Goal: Information Seeking & Learning: Learn about a topic

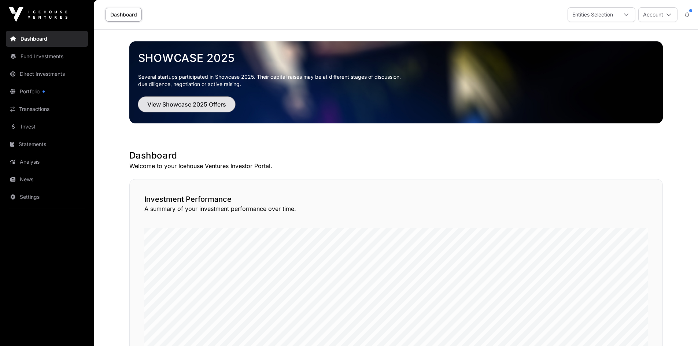
click at [198, 100] on span "View Showcase 2025 Offers" at bounding box center [186, 104] width 79 height 9
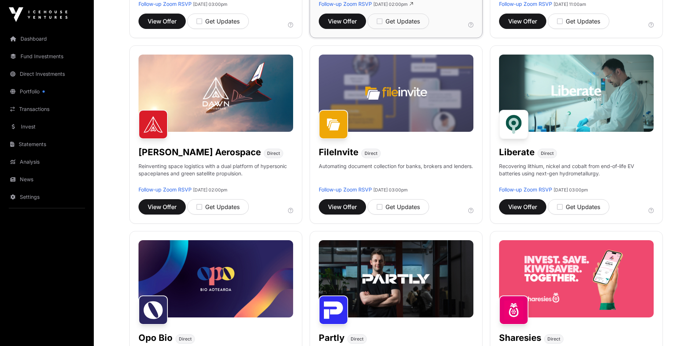
scroll to position [330, 0]
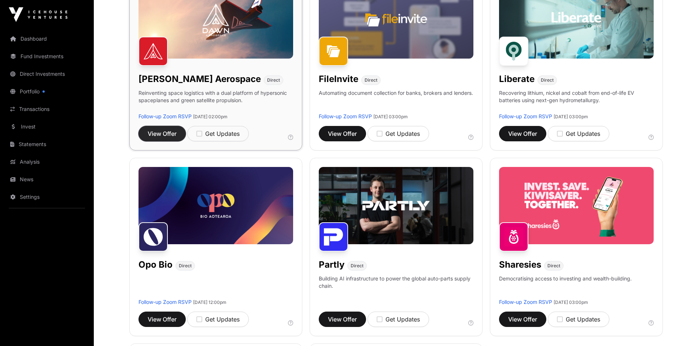
click at [166, 131] on span "View Offer" at bounding box center [162, 133] width 29 height 9
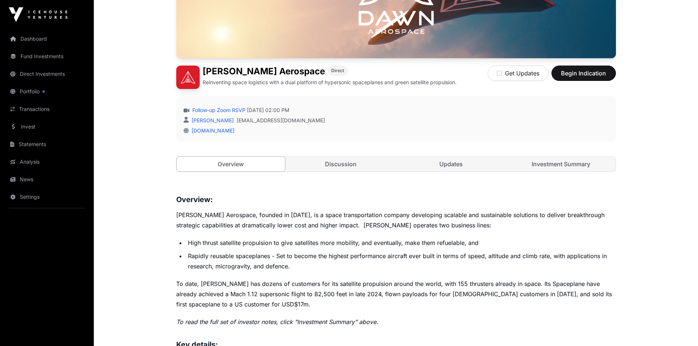
scroll to position [220, 0]
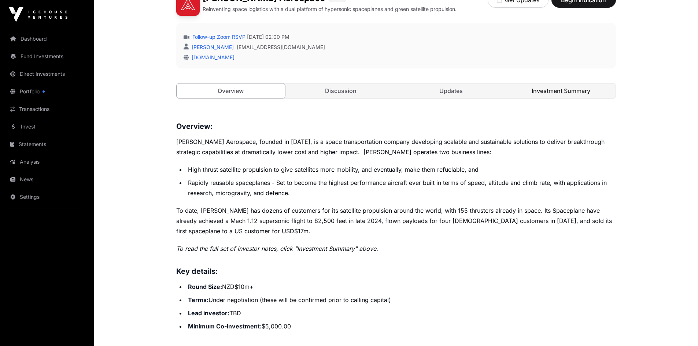
click at [547, 91] on link "Investment Summary" at bounding box center [561, 91] width 109 height 15
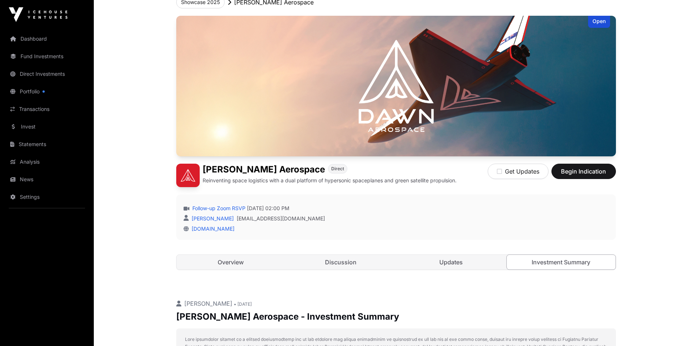
scroll to position [37, 0]
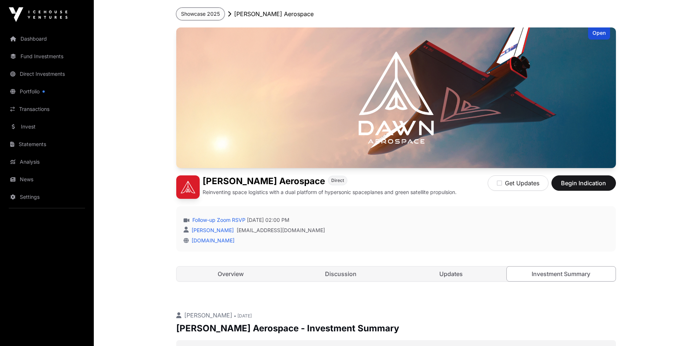
click at [203, 13] on button "Showcase 2025" at bounding box center [200, 14] width 48 height 12
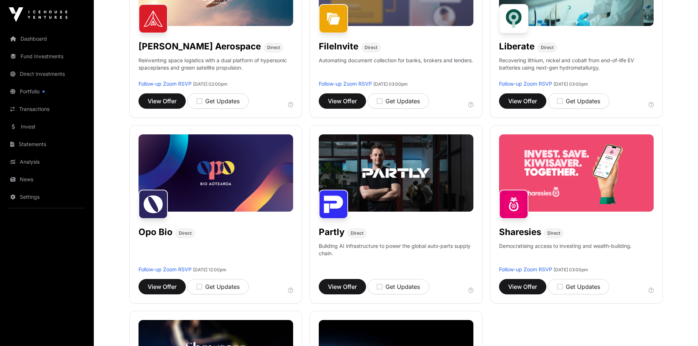
scroll to position [366, 0]
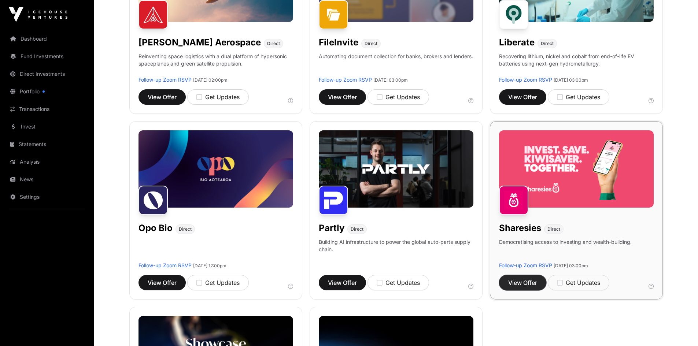
click at [523, 280] on span "View Offer" at bounding box center [522, 282] width 29 height 9
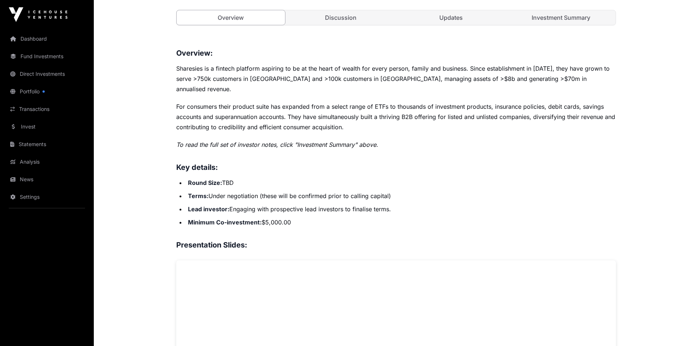
scroll to position [183, 0]
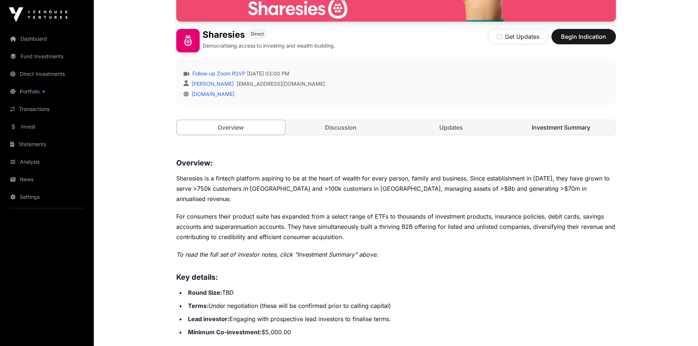
click at [548, 127] on link "Investment Summary" at bounding box center [561, 127] width 109 height 15
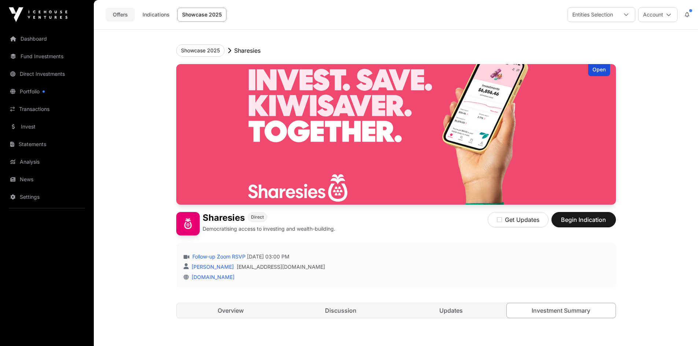
click at [121, 15] on link "Offers" at bounding box center [119, 15] width 29 height 14
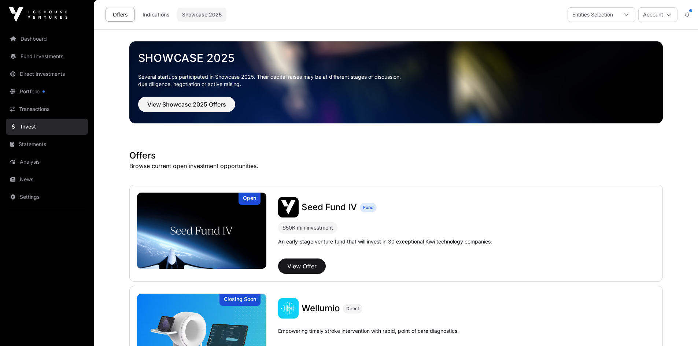
click at [200, 14] on link "Showcase 2025" at bounding box center [201, 15] width 49 height 14
click at [193, 103] on span "View Showcase 2025 Offers" at bounding box center [186, 104] width 79 height 9
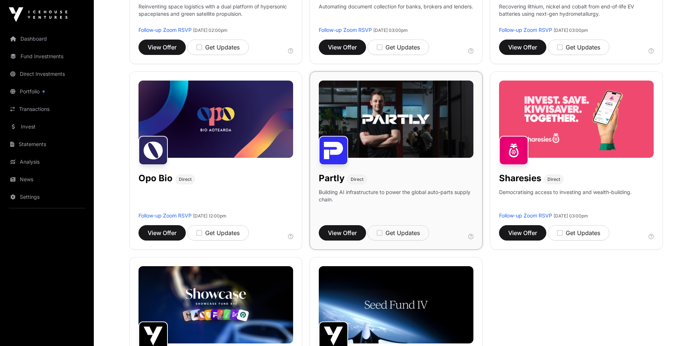
scroll to position [440, 0]
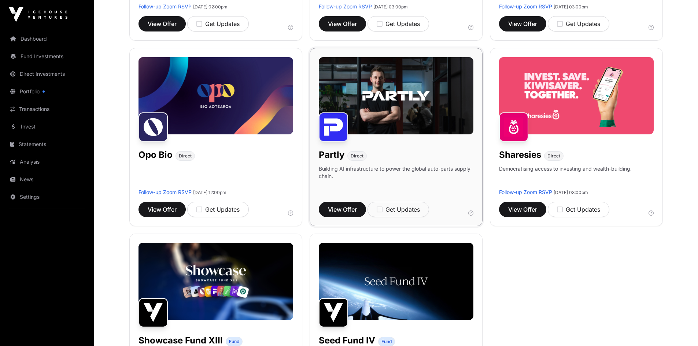
click at [384, 103] on img at bounding box center [396, 95] width 155 height 77
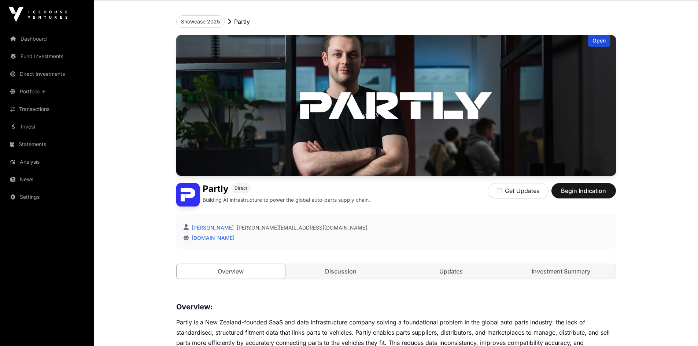
scroll to position [73, 0]
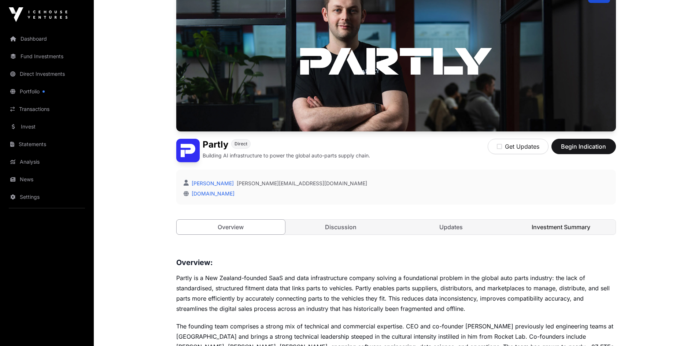
click at [557, 224] on link "Investment Summary" at bounding box center [561, 227] width 109 height 15
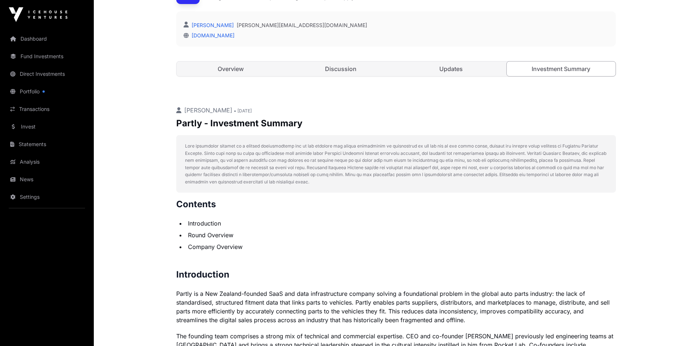
scroll to position [136, 0]
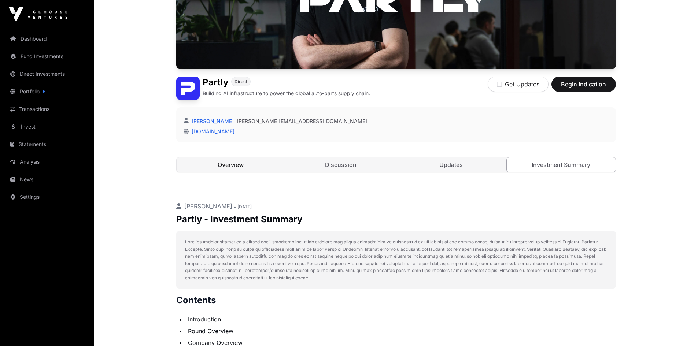
click at [223, 164] on link "Overview" at bounding box center [231, 165] width 109 height 15
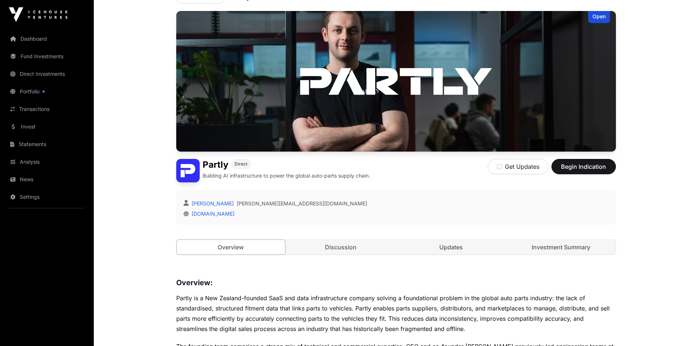
scroll to position [52, 0]
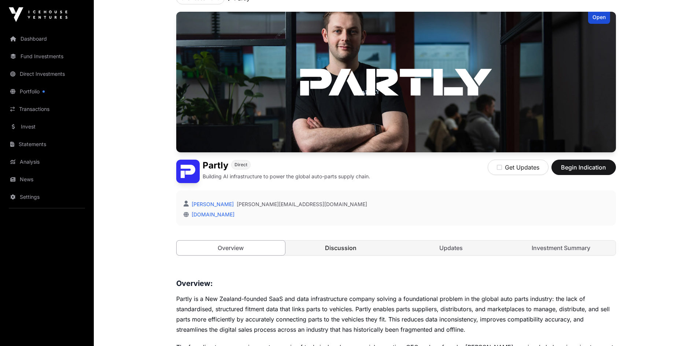
click at [334, 249] on link "Discussion" at bounding box center [340, 248] width 109 height 15
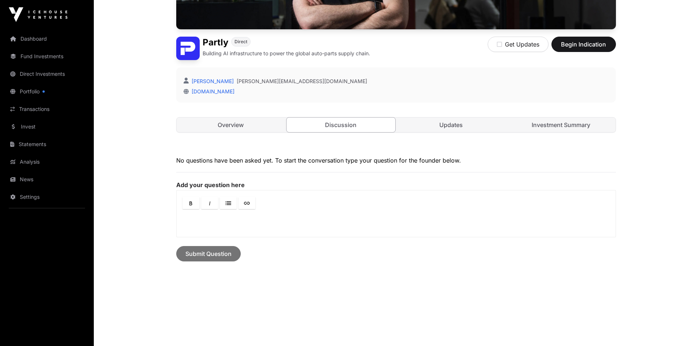
scroll to position [182, 0]
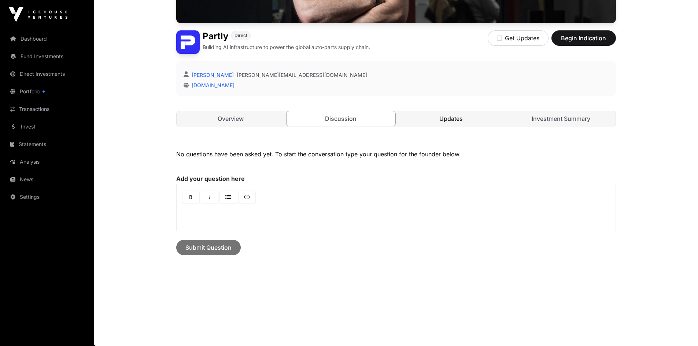
click at [456, 118] on link "Updates" at bounding box center [451, 118] width 109 height 15
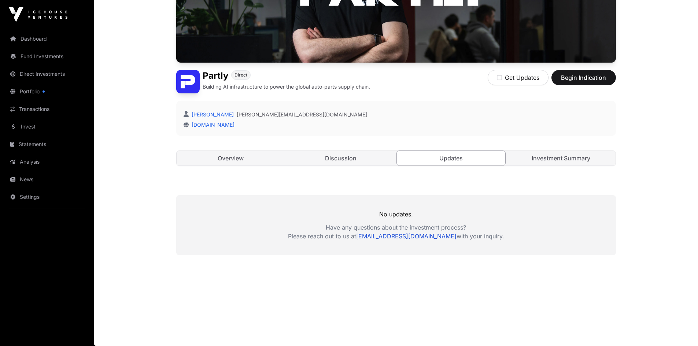
scroll to position [142, 0]
click at [560, 156] on link "Investment Summary" at bounding box center [561, 158] width 109 height 15
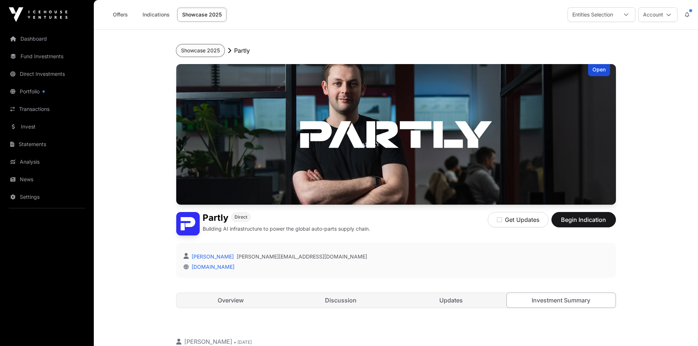
click at [199, 50] on button "Showcase 2025" at bounding box center [200, 50] width 48 height 12
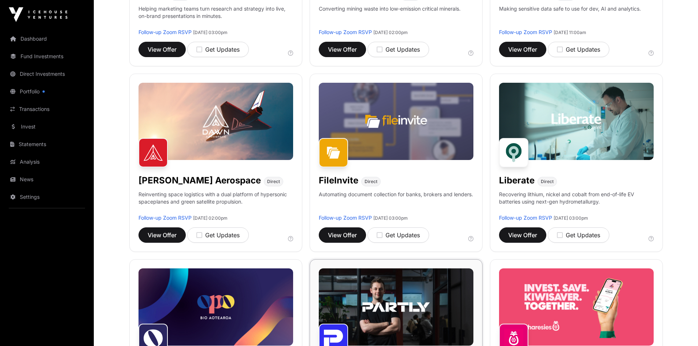
scroll to position [220, 0]
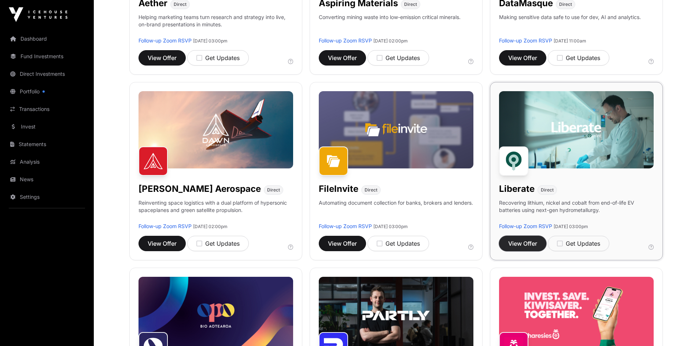
click at [522, 242] on span "View Offer" at bounding box center [522, 243] width 29 height 9
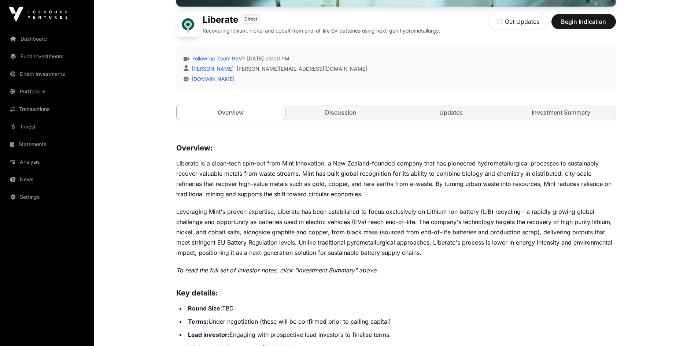
scroll to position [220, 0]
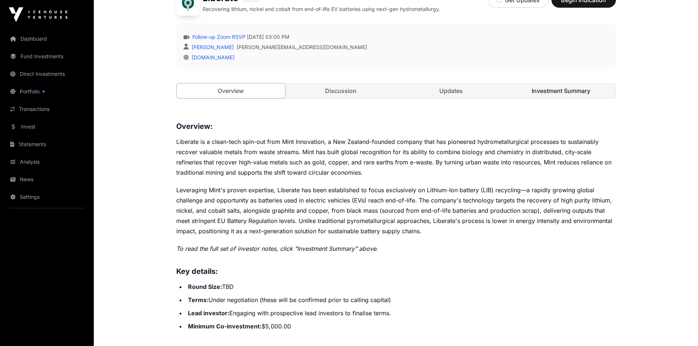
click at [547, 92] on link "Investment Summary" at bounding box center [561, 91] width 109 height 15
